Goal: Obtain resource: Download file/media

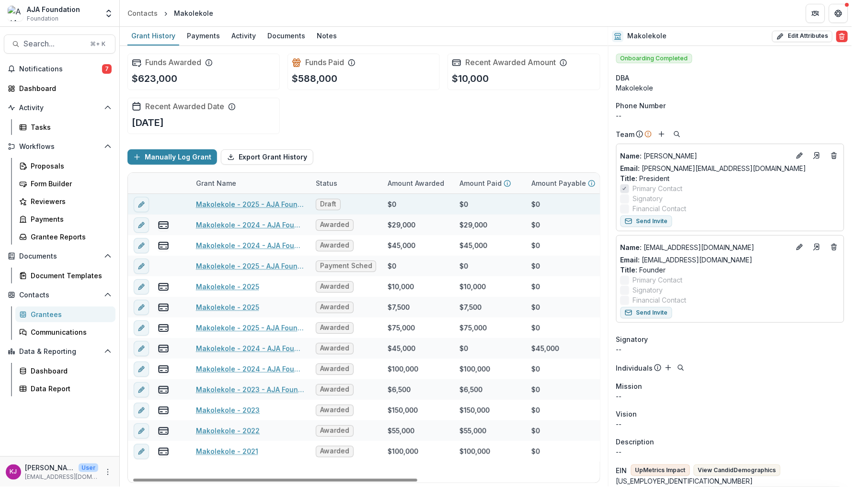
scroll to position [0, 7]
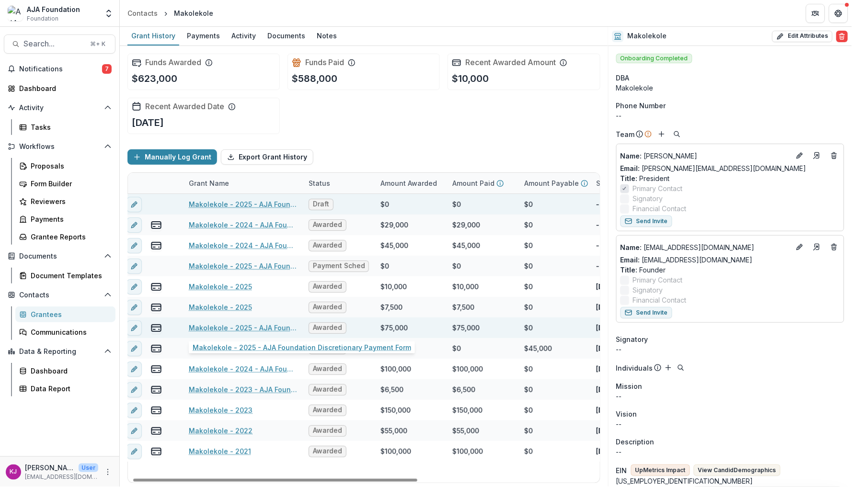
click at [250, 327] on link "Makolekole - 2025 - AJA Foundation Discretionary Payment Form" at bounding box center [243, 328] width 108 height 10
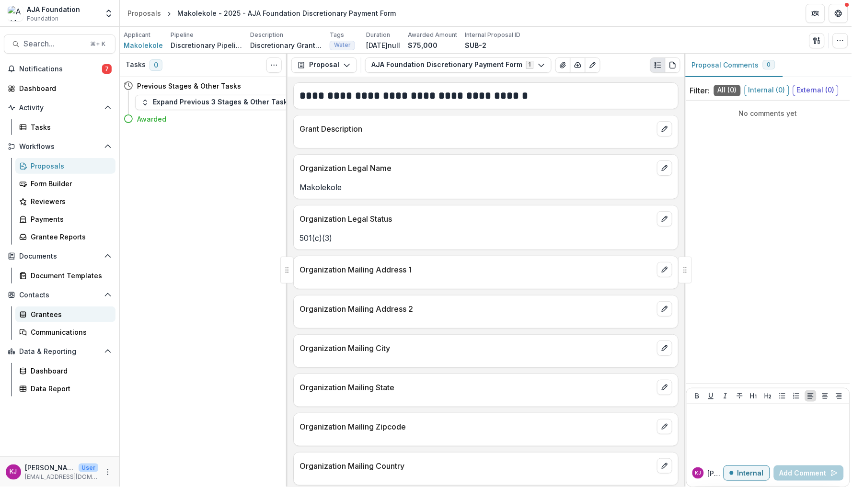
click at [54, 313] on div "Grantees" at bounding box center [69, 315] width 77 height 10
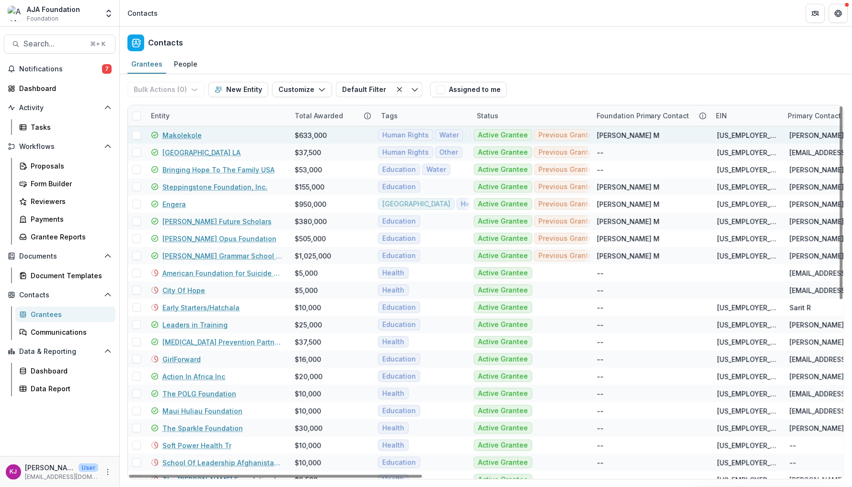
click at [189, 134] on link "Makolekole" at bounding box center [181, 135] width 39 height 10
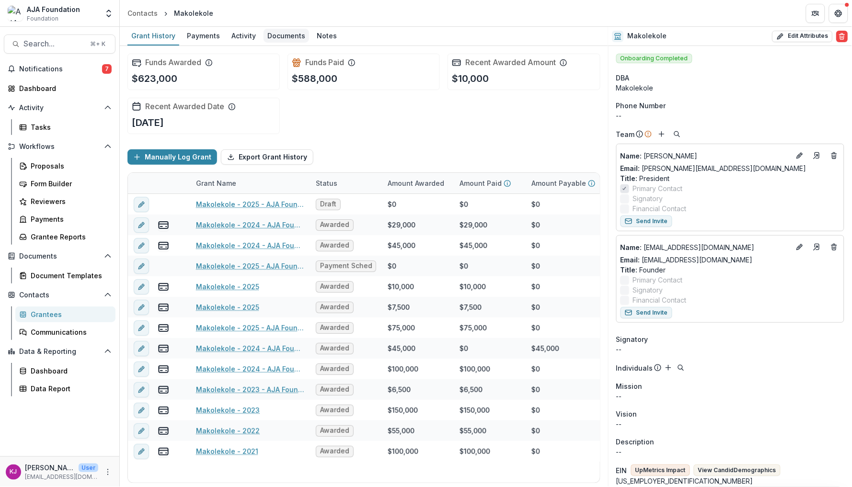
click at [287, 40] on div "Documents" at bounding box center [287, 36] width 46 height 14
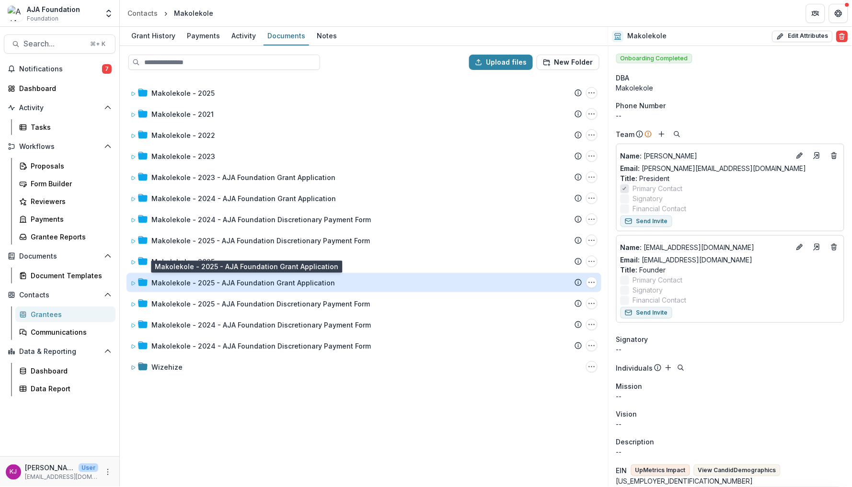
click at [268, 279] on div "Makolekole - 2025 - AJA Foundation Grant Application" at bounding box center [243, 283] width 184 height 10
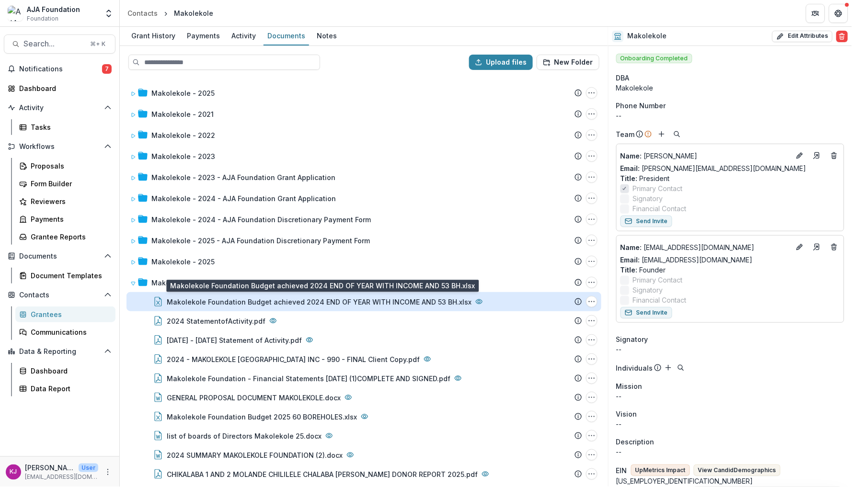
click at [277, 302] on div "Makolekole Foundation Budget achieved 2024 END OF YEAR WITH INCOME AND 53 BH.xl…" at bounding box center [319, 302] width 305 height 10
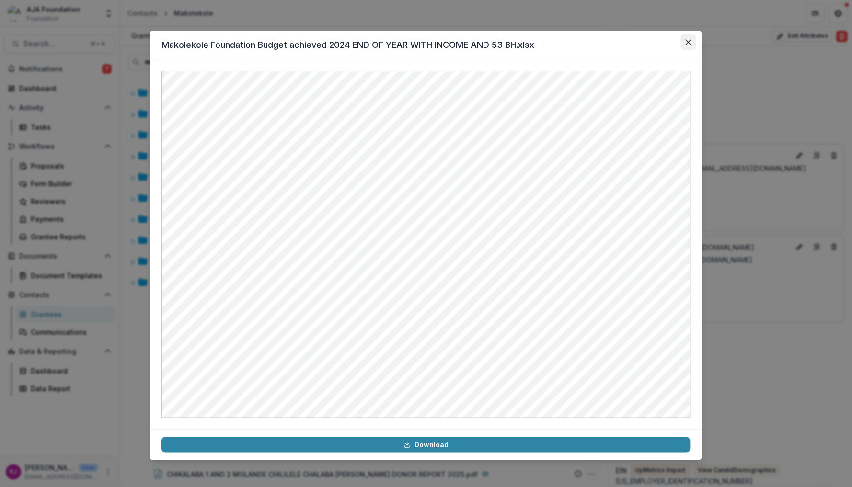
click at [686, 41] on icon "Close" at bounding box center [689, 42] width 6 height 6
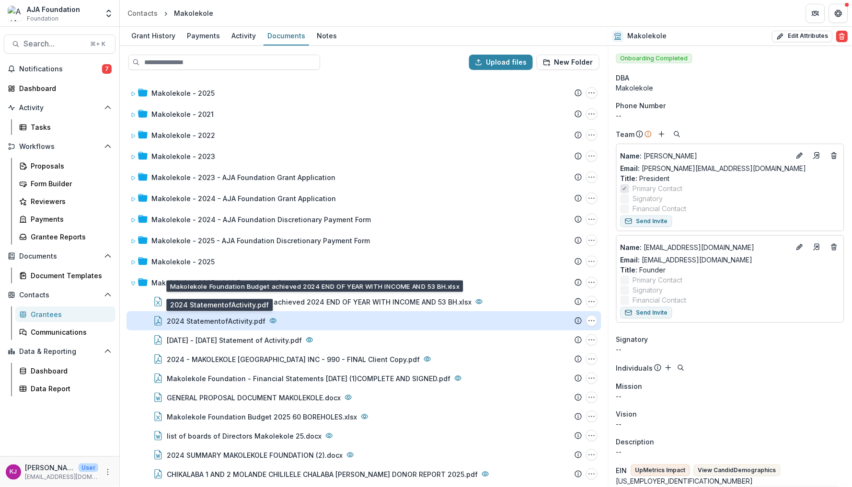
click at [250, 321] on div "2024 StatementofActivity.pdf" at bounding box center [216, 321] width 99 height 10
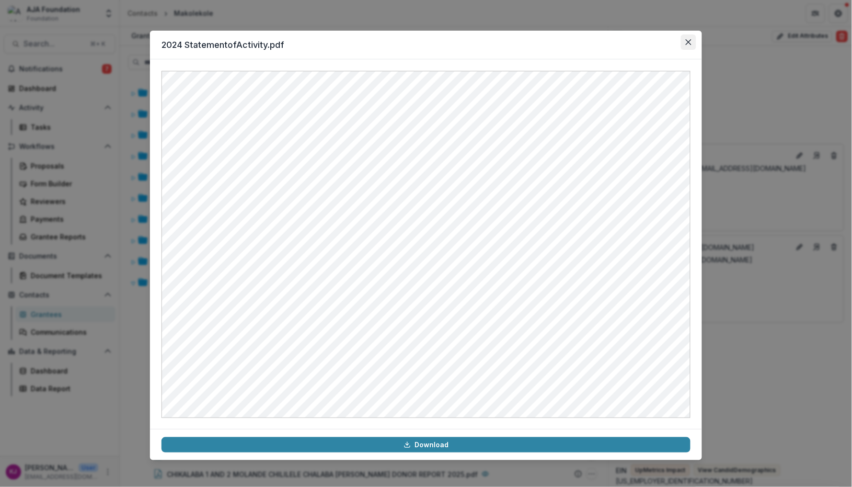
click at [688, 42] on icon "Close" at bounding box center [689, 42] width 6 height 6
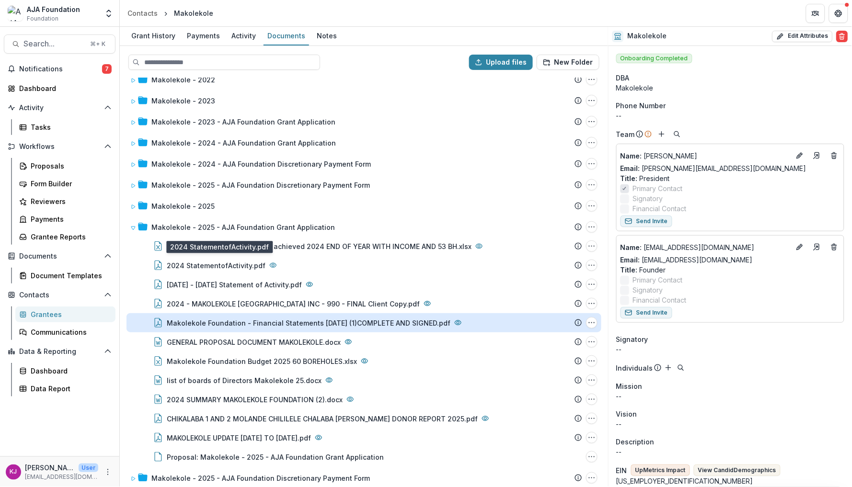
scroll to position [61, 0]
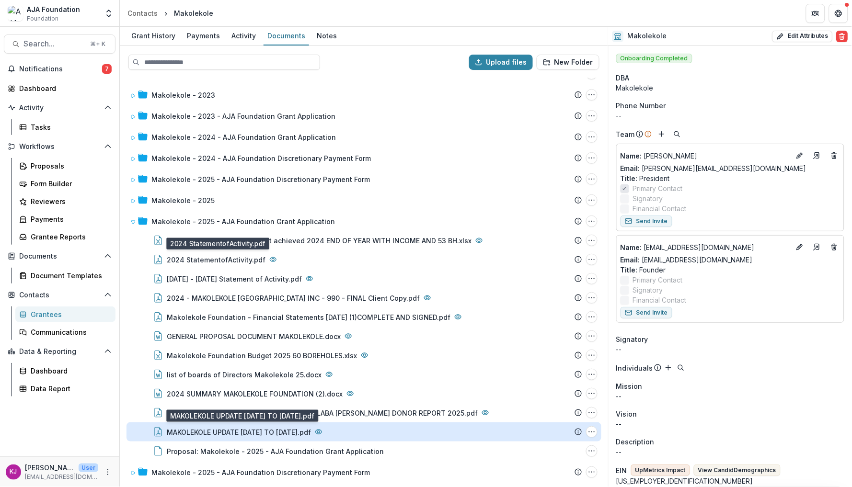
click at [297, 430] on div "MAKOLEKOLE UPDATE [DATE] TO [DATE].pdf" at bounding box center [239, 432] width 144 height 10
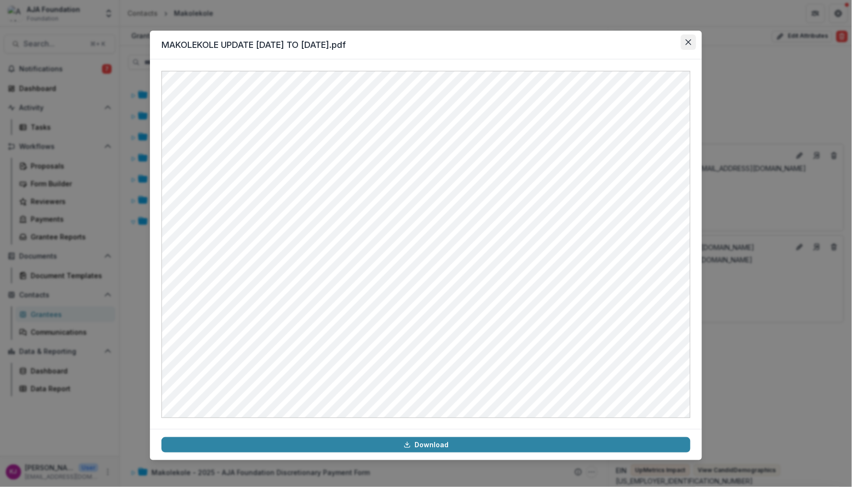
click at [692, 40] on button "Close" at bounding box center [688, 42] width 15 height 15
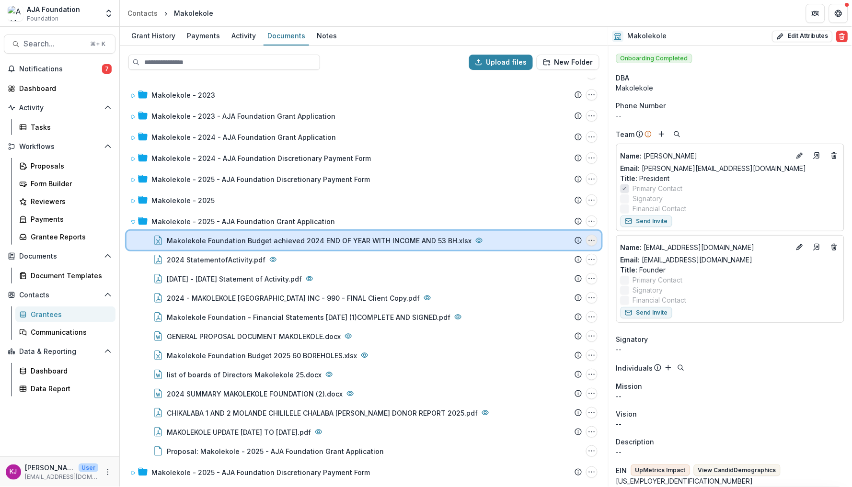
click at [589, 237] on icon "Makolekole Foundation Budget achieved 2024 END OF YEAR WITH INCOME AND 53 BH.xl…" at bounding box center [592, 241] width 8 height 8
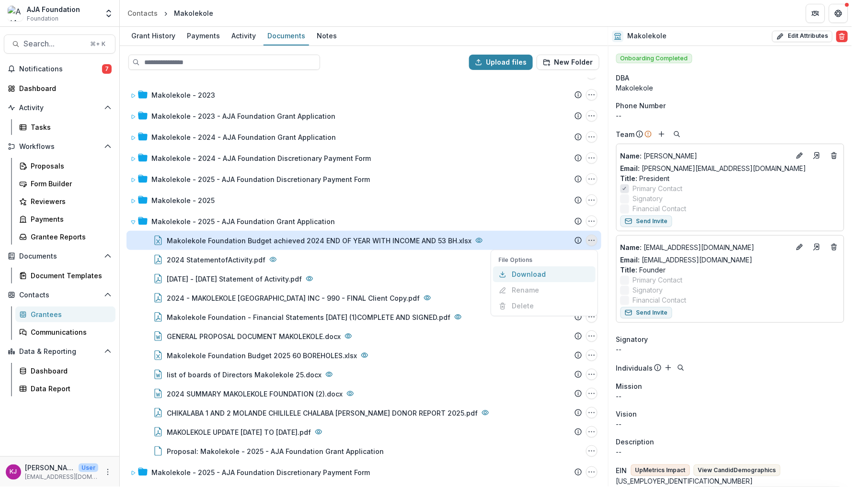
click at [536, 271] on button "Download" at bounding box center [544, 275] width 103 height 16
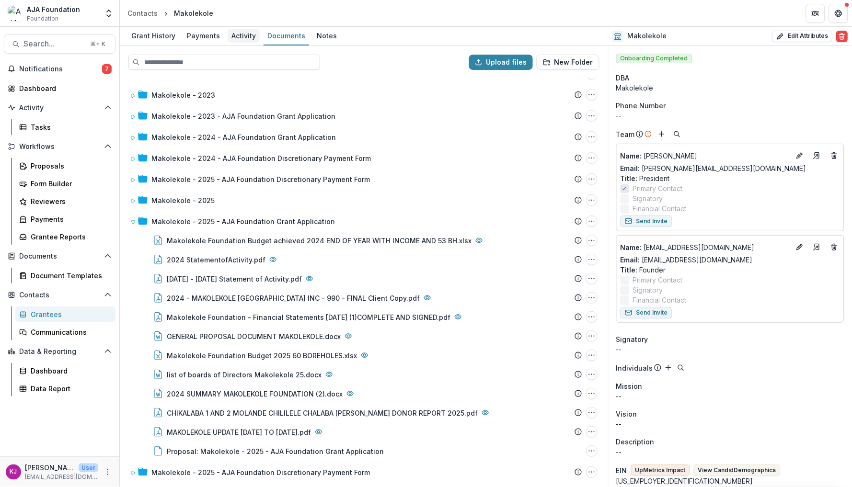
click at [244, 38] on div "Activity" at bounding box center [244, 36] width 32 height 14
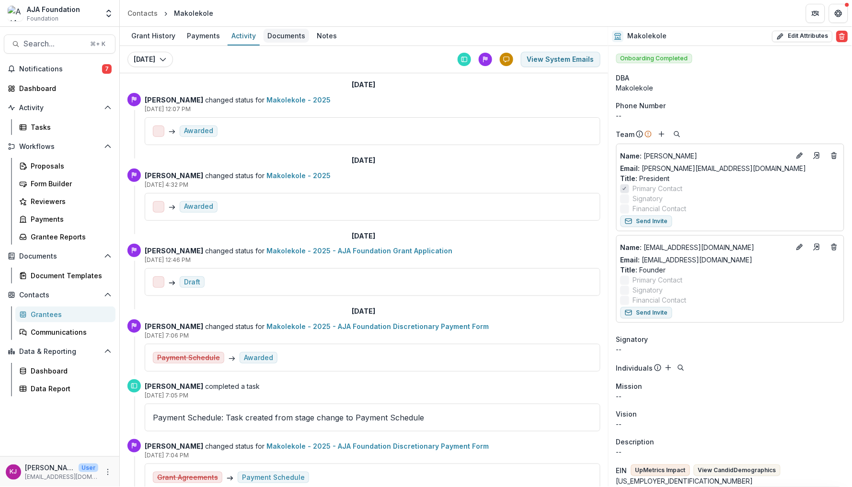
click at [289, 36] on div "Documents" at bounding box center [287, 36] width 46 height 14
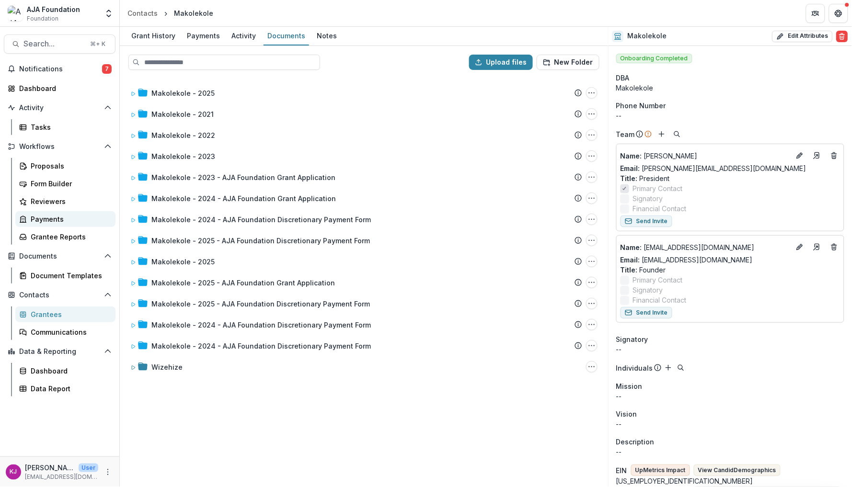
click at [69, 214] on div "Payments" at bounding box center [69, 219] width 77 height 10
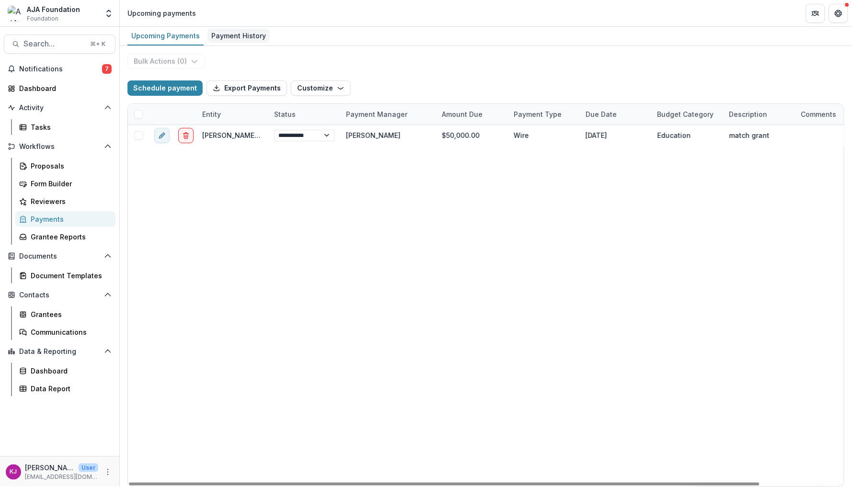
click at [244, 30] on div "Payment History" at bounding box center [239, 36] width 62 height 14
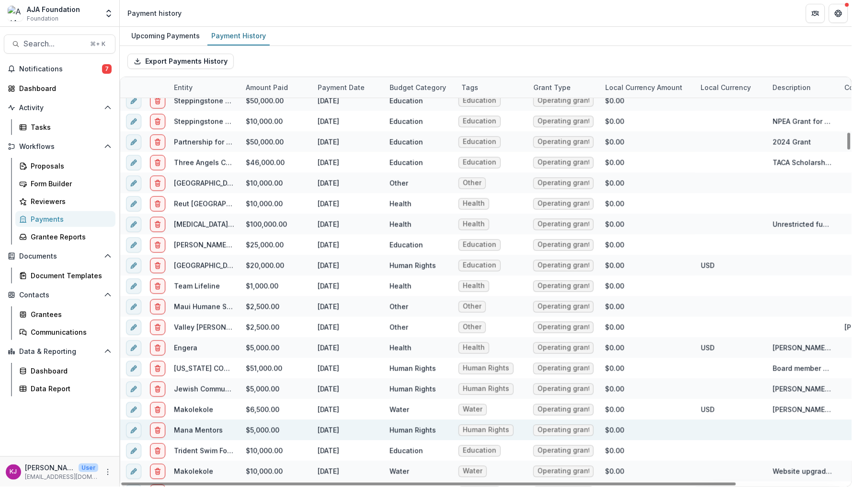
scroll to position [1350, 0]
